Goal: Transaction & Acquisition: Purchase product/service

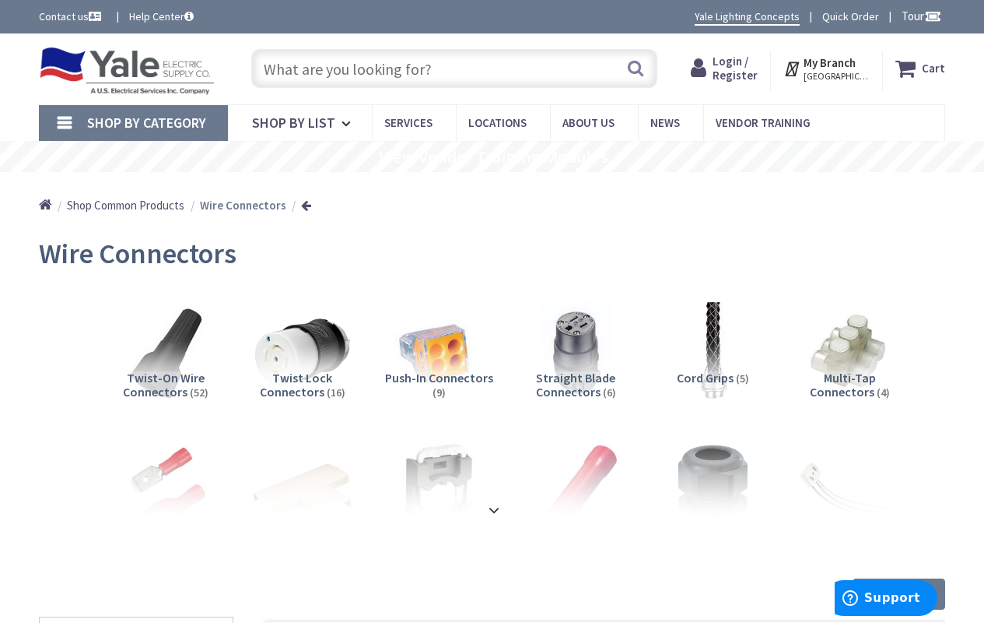
click at [165, 375] on span "Twist-On Wire Connectors" at bounding box center [164, 385] width 82 height 30
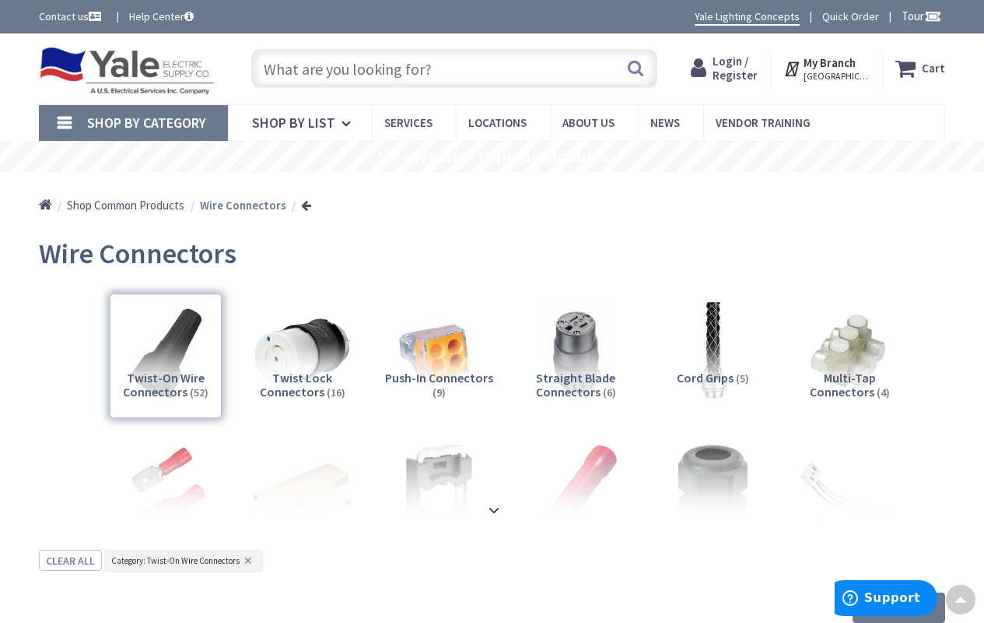
scroll to position [547, 0]
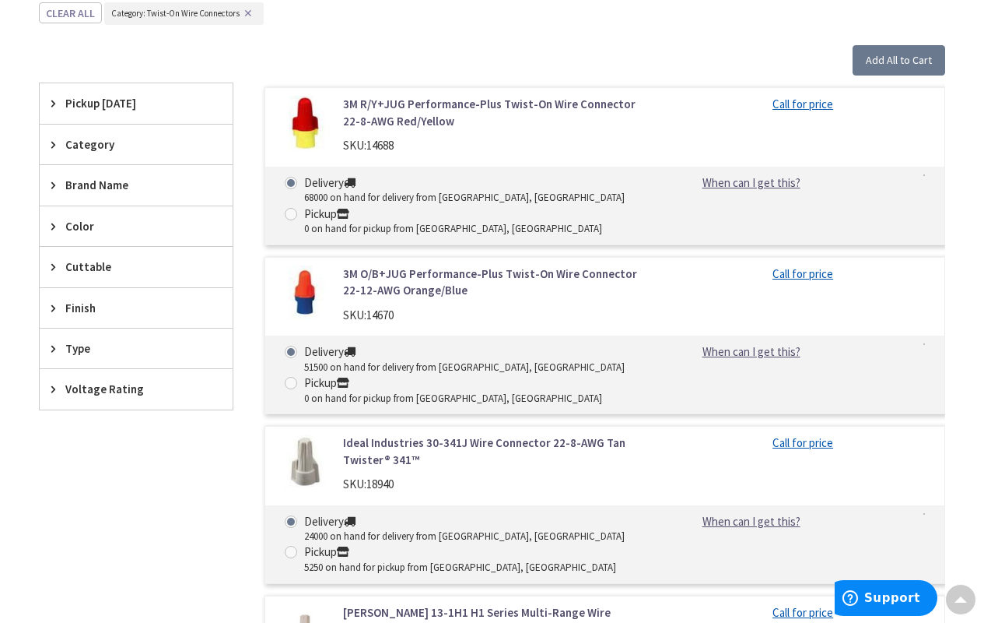
click at [497, 110] on link "3M R/Y+JUG Performance-Plus Twist-On Wire Connector 22-8-AWG Red/Yellow" at bounding box center [496, 112] width 307 height 33
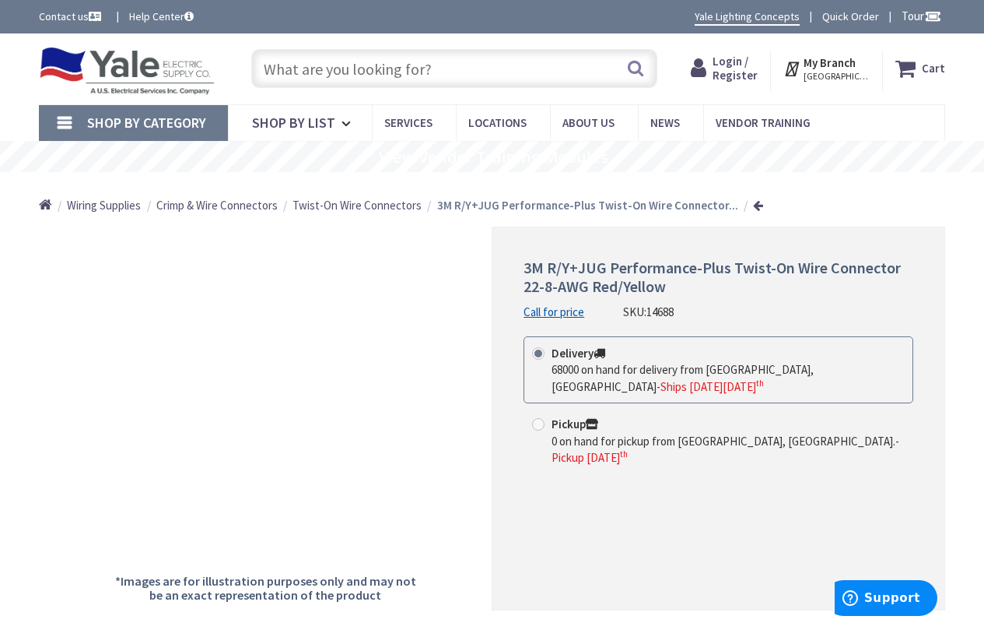
click at [718, 409] on div "Pickup 0 on hand for pickup from York, PA. - Pickup Tuesday, September 9 th" at bounding box center [719, 440] width 390 height 67
click at [935, 68] on strong "Cart" at bounding box center [933, 68] width 23 height 28
